Goal: Communication & Community: Answer question/provide support

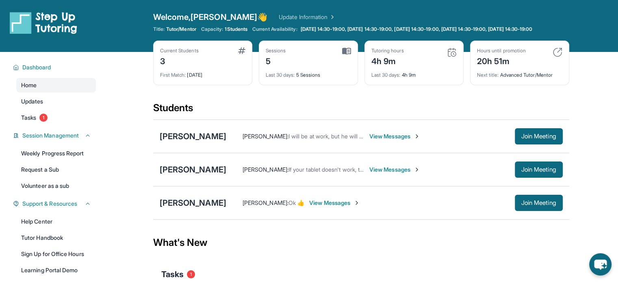
click at [420, 141] on span "View Messages" at bounding box center [394, 136] width 51 height 8
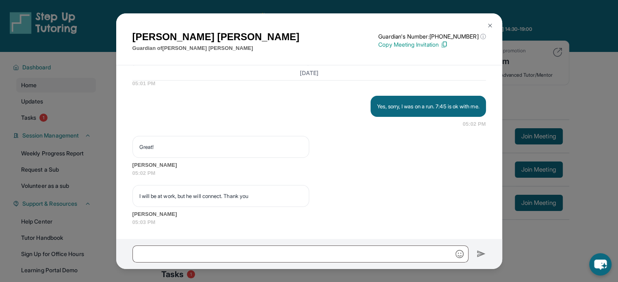
scroll to position [2360, 0]
click at [520, 271] on div "[PERSON_NAME] Guardian of [PERSON_NAME] Guardian's Number: [PHONE_NUMBER] ⓘ Thi…" at bounding box center [309, 141] width 618 height 282
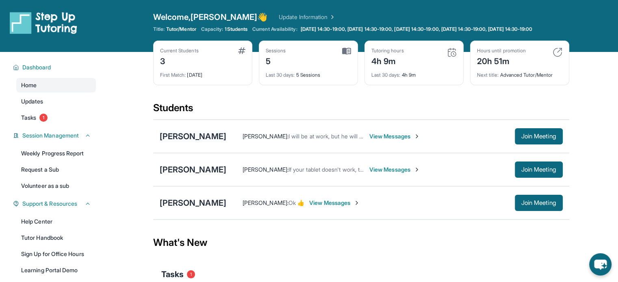
click at [213, 142] on div "[PERSON_NAME]" at bounding box center [193, 136] width 67 height 11
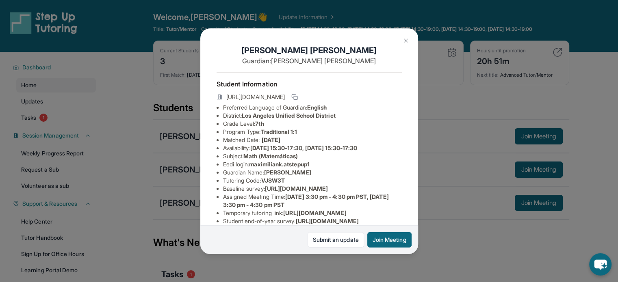
click at [294, 159] on span "Math (Matemáticas)" at bounding box center [270, 156] width 54 height 7
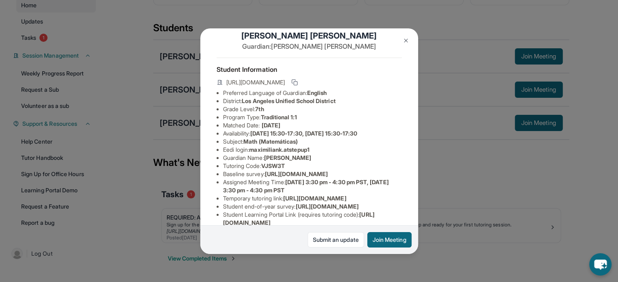
scroll to position [137, 0]
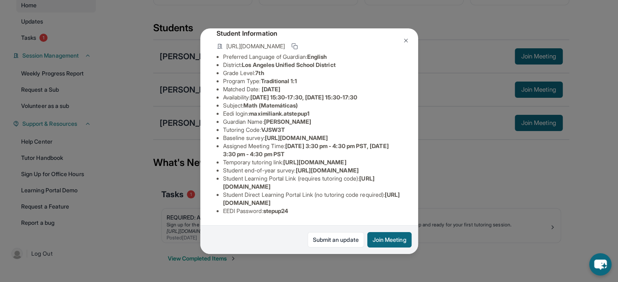
drag, startPoint x: 392, startPoint y: 194, endPoint x: 203, endPoint y: 197, distance: 189.7
click at [203, 197] on div "[PERSON_NAME] Guardian: [PERSON_NAME] Student Information [URL][DOMAIN_NAME] Pr…" at bounding box center [309, 141] width 218 height 226
copy span "[URL][DOMAIN_NAME]"
click at [363, 198] on span "[URL][DOMAIN_NAME]" at bounding box center [311, 198] width 177 height 15
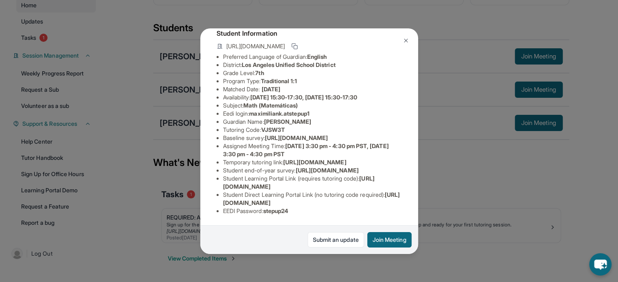
click at [363, 198] on span "[URL][DOMAIN_NAME]" at bounding box center [311, 198] width 177 height 15
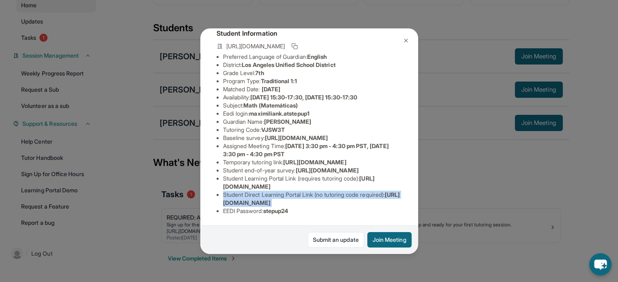
click at [363, 198] on span "[URL][DOMAIN_NAME]" at bounding box center [311, 198] width 177 height 15
click at [385, 198] on span "[URL][DOMAIN_NAME]" at bounding box center [311, 198] width 177 height 15
click at [392, 195] on li "Student Direct Learning Portal Link (no tutoring code required) : [URL][DOMAIN_…" at bounding box center [312, 199] width 179 height 16
drag, startPoint x: 392, startPoint y: 195, endPoint x: 230, endPoint y: 198, distance: 162.5
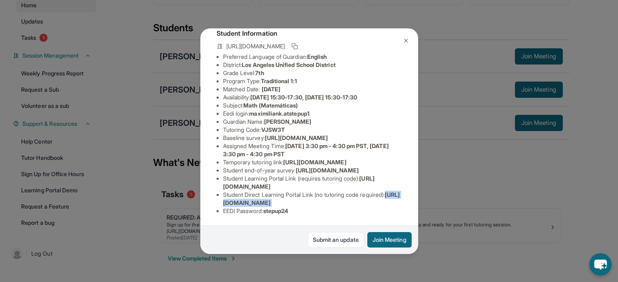
click at [230, 198] on li "Student Direct Learning Portal Link (no tutoring code required) : [URL][DOMAIN_…" at bounding box center [312, 199] width 179 height 16
click at [284, 178] on span "[URL][DOMAIN_NAME]" at bounding box center [299, 182] width 152 height 15
drag, startPoint x: 324, startPoint y: 113, endPoint x: 224, endPoint y: 112, distance: 100.4
click at [224, 112] on li "Eedi login : [PERSON_NAME].atstepup1" at bounding box center [312, 114] width 179 height 8
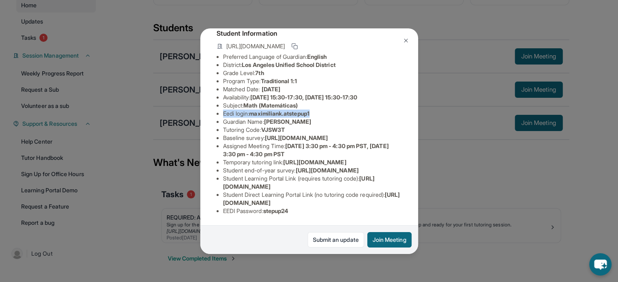
copy li "Eedi login : [PERSON_NAME].atstepup1"
click at [291, 139] on li "Baseline survey : [URL][DOMAIN_NAME]" at bounding box center [312, 138] width 179 height 8
drag, startPoint x: 296, startPoint y: 206, endPoint x: 223, endPoint y: 211, distance: 72.9
click at [223, 211] on div "Student Information [URL][DOMAIN_NAME] Preferred Language of Guardian: English …" at bounding box center [309, 122] width 185 height 200
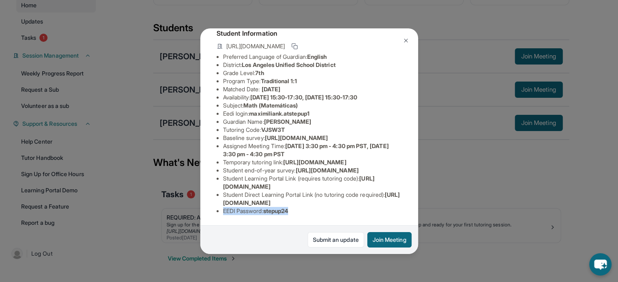
copy li "EEDI Password : stepup24"
click at [299, 167] on span "[URL][DOMAIN_NAME]" at bounding box center [326, 170] width 63 height 7
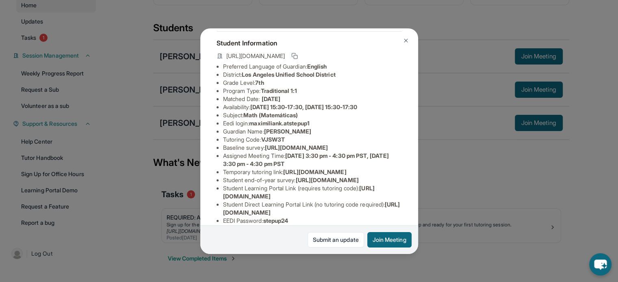
scroll to position [15, 0]
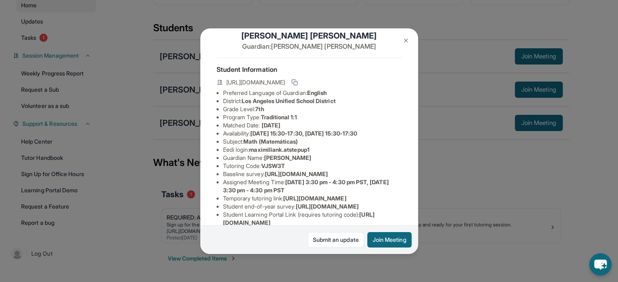
click at [479, 208] on div "[PERSON_NAME] Guardian: [PERSON_NAME] Student Information [URL][DOMAIN_NAME] Pr…" at bounding box center [309, 141] width 618 height 282
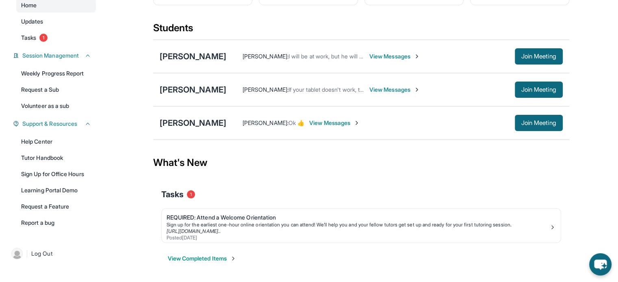
click at [389, 61] on span "View Messages" at bounding box center [394, 56] width 51 height 8
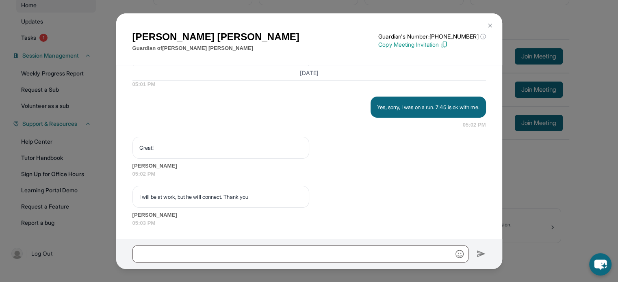
scroll to position [2360, 0]
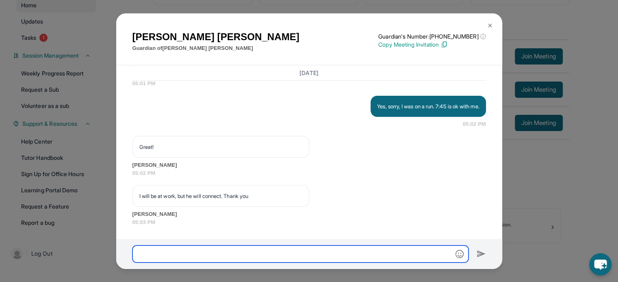
click at [334, 256] on input "text" at bounding box center [300, 254] width 336 height 17
click at [256, 247] on input "text" at bounding box center [300, 254] width 336 height 17
paste input "**********"
type input "**********"
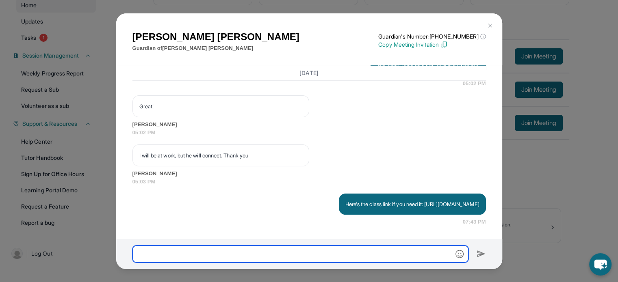
scroll to position [2408, 0]
click at [337, 6] on div "[PERSON_NAME] Guardian of [PERSON_NAME] Guardian's Number: [PHONE_NUMBER] ⓘ Thi…" at bounding box center [309, 141] width 618 height 282
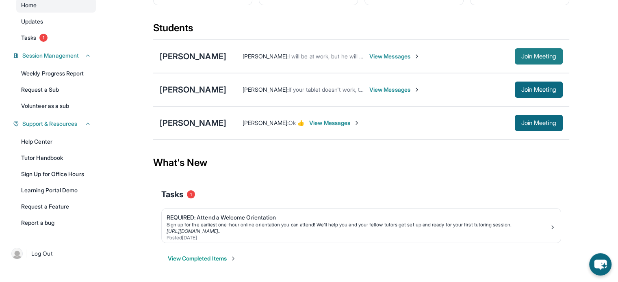
click at [528, 59] on span "Join Meeting" at bounding box center [538, 56] width 35 height 5
